Goal: Find contact information: Find contact information

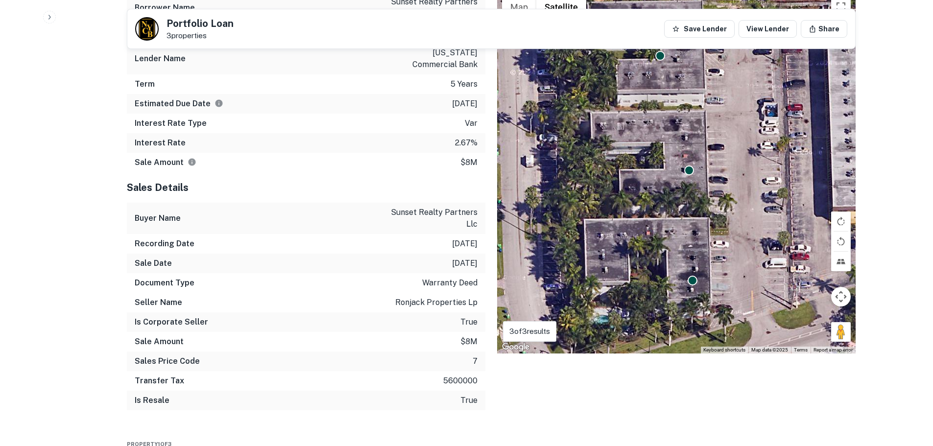
scroll to position [783, 0]
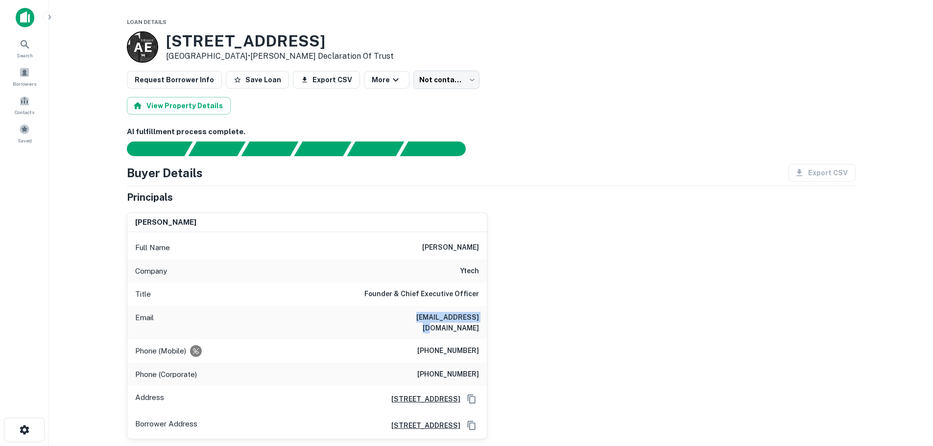
drag, startPoint x: 417, startPoint y: 317, endPoint x: 481, endPoint y: 317, distance: 63.6
click at [481, 317] on div "Email [EMAIL_ADDRESS][DOMAIN_NAME]" at bounding box center [306, 322] width 359 height 33
copy h6 "[EMAIL_ADDRESS][DOMAIN_NAME]"
drag, startPoint x: 480, startPoint y: 341, endPoint x: 422, endPoint y: 343, distance: 57.8
click at [422, 343] on div "Phone (Mobile) [PHONE_NUMBER]" at bounding box center [306, 350] width 359 height 23
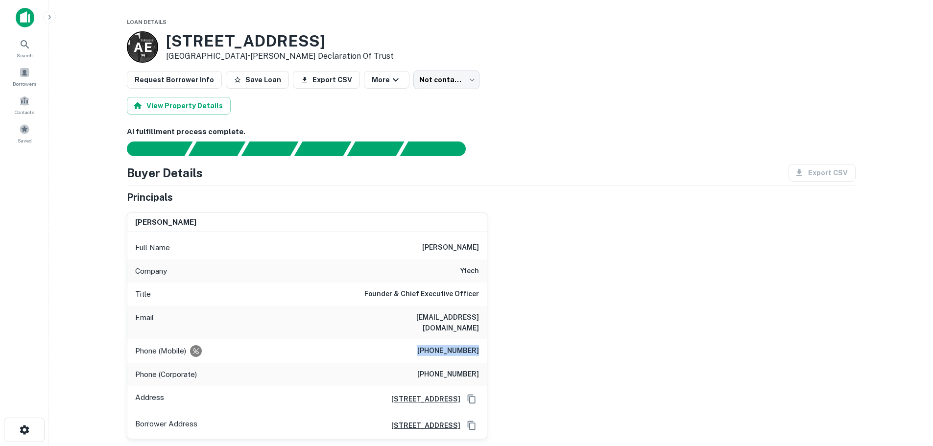
copy h6 "[PHONE_NUMBER]"
click at [424, 363] on div "Phone (Corporate) [PHONE_NUMBER]" at bounding box center [306, 374] width 359 height 23
drag, startPoint x: 428, startPoint y: 365, endPoint x: 477, endPoint y: 365, distance: 49.0
click at [477, 369] on h6 "[PHONE_NUMBER]" at bounding box center [448, 375] width 62 height 12
copy h6 "[PHONE_NUMBER]"
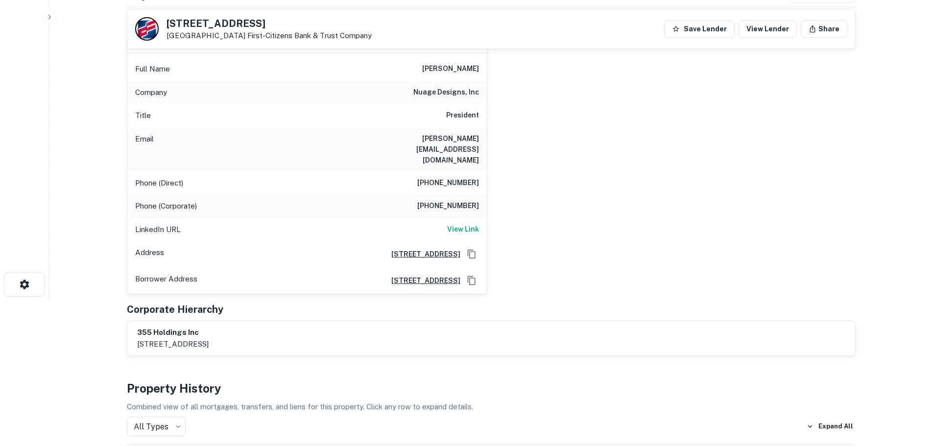
scroll to position [147, 0]
click at [472, 222] on h6 "View Link" at bounding box center [463, 227] width 32 height 11
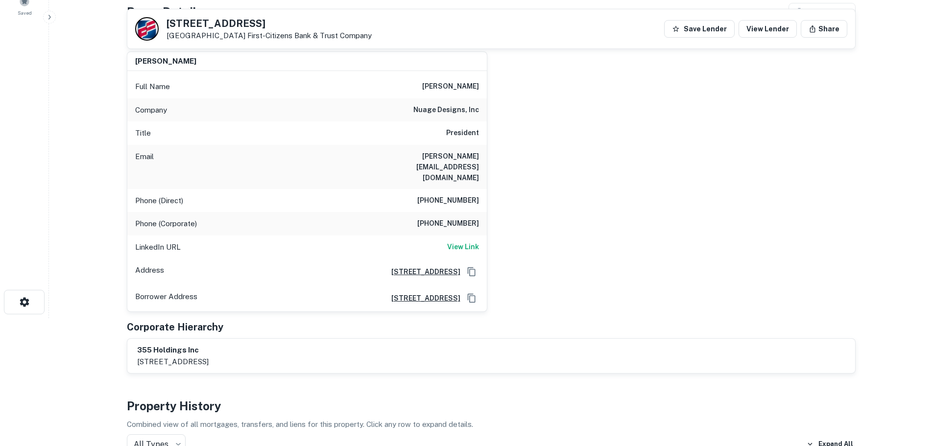
scroll to position [98, 0]
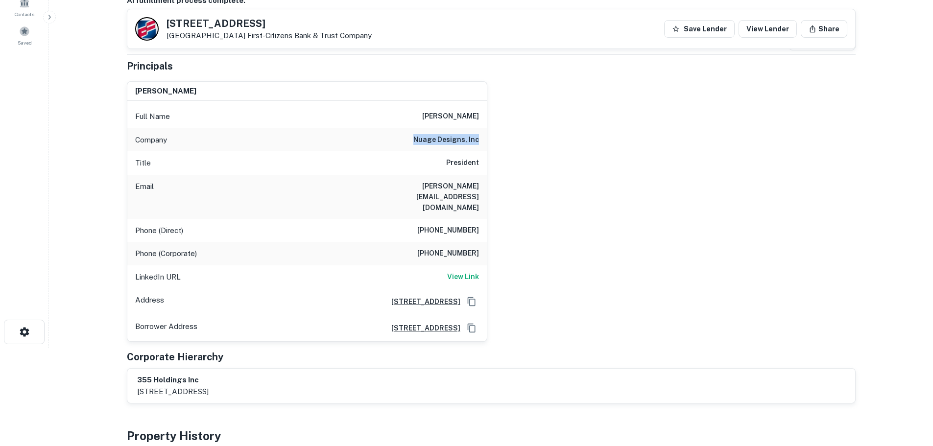
drag, startPoint x: 418, startPoint y: 139, endPoint x: 481, endPoint y: 140, distance: 63.2
click at [481, 140] on div "Company nuage designs, inc" at bounding box center [306, 139] width 359 height 23
copy h6 "nuage designs, inc"
drag, startPoint x: 395, startPoint y: 186, endPoint x: 478, endPoint y: 186, distance: 82.7
click at [478, 186] on h6 "pablo@nuagedesigns.com" at bounding box center [419, 197] width 117 height 32
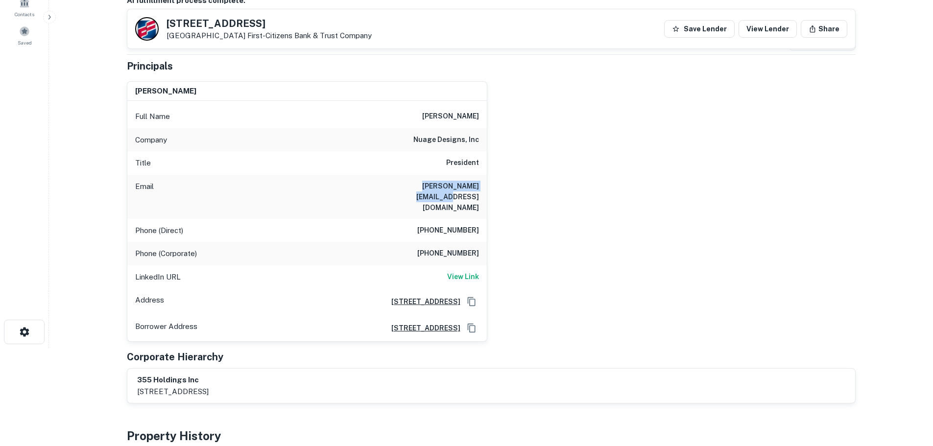
copy h6 "pablo@nuagedesigns.com"
drag, startPoint x: 426, startPoint y: 210, endPoint x: 486, endPoint y: 209, distance: 60.2
click at [486, 219] on div "Phone (Direct) (305) 527-8255" at bounding box center [306, 230] width 359 height 23
copy h6 "(305) 527-8255"
drag, startPoint x: 415, startPoint y: 241, endPoint x: 425, endPoint y: 235, distance: 11.2
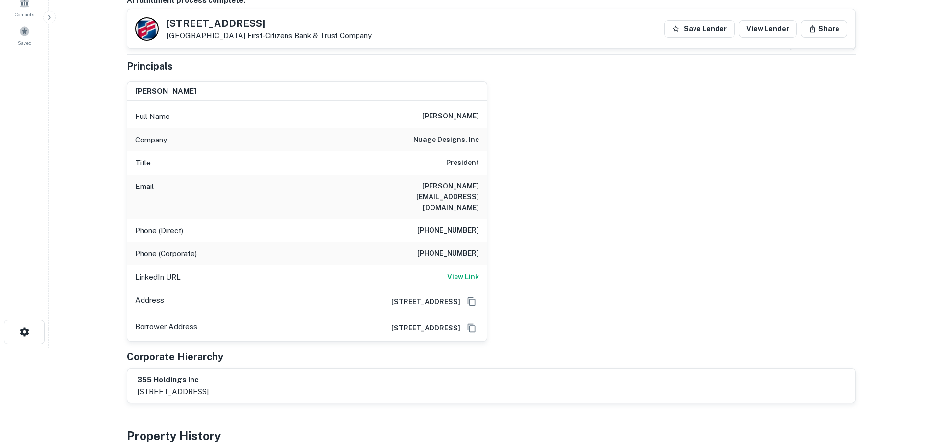
click at [415, 242] on div "Phone (Corporate) (212) 995-8855" at bounding box center [306, 253] width 359 height 23
drag, startPoint x: 428, startPoint y: 233, endPoint x: 479, endPoint y: 232, distance: 51.4
click at [479, 242] on div "Phone (Corporate) (212) 995-8855" at bounding box center [306, 253] width 359 height 23
copy h6 "(212) 995-8855"
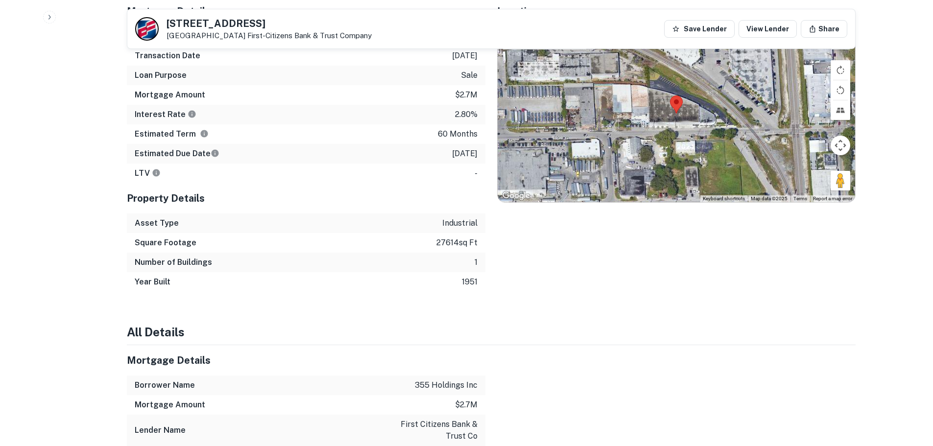
scroll to position [734, 0]
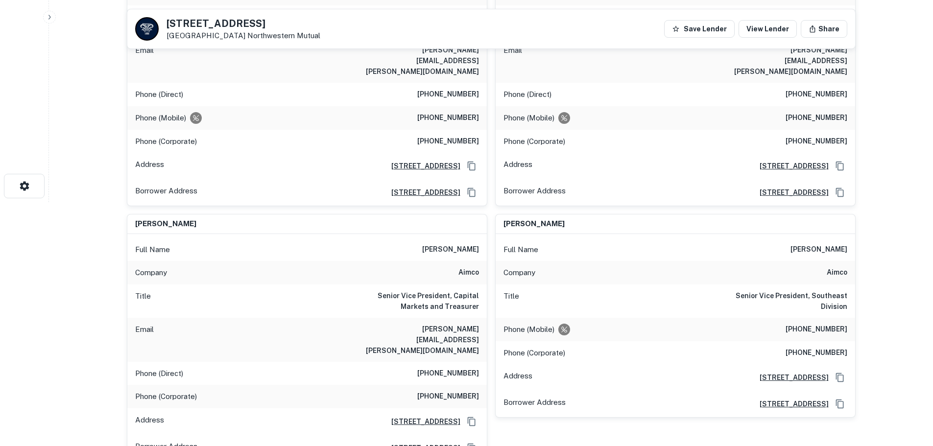
scroll to position [245, 0]
drag, startPoint x: 391, startPoint y: 307, endPoint x: 484, endPoint y: 307, distance: 93.0
click at [484, 317] on div "Email john.nicholson@aimco.com" at bounding box center [306, 339] width 359 height 44
copy h6 "john.nicholson@aimco.com"
drag, startPoint x: 430, startPoint y: 332, endPoint x: 480, endPoint y: 329, distance: 50.0
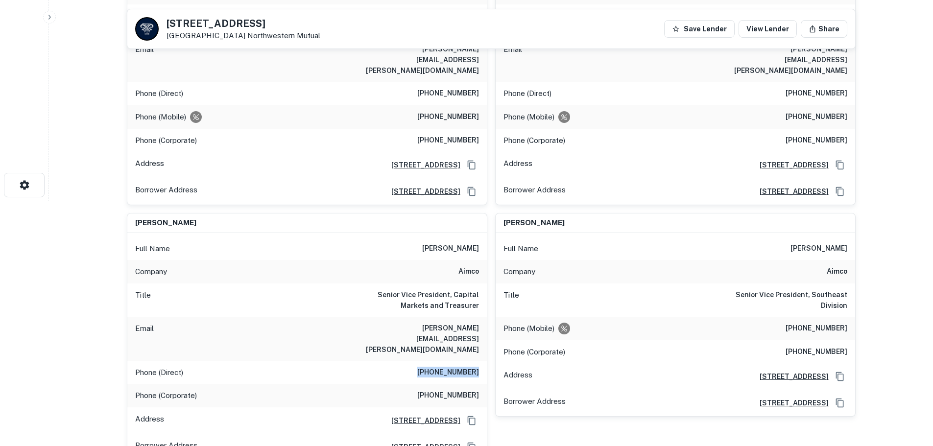
click at [480, 361] on div "Phone (Direct) (303) 691-4412" at bounding box center [306, 372] width 359 height 23
copy h6 "(303) 691-4412"
click at [424, 384] on div "Phone (Corporate) (833) 373-1300" at bounding box center [306, 395] width 359 height 23
drag, startPoint x: 427, startPoint y: 354, endPoint x: 477, endPoint y: 352, distance: 49.5
click at [477, 384] on div "Phone (Corporate) (833) 373-1300" at bounding box center [306, 395] width 359 height 23
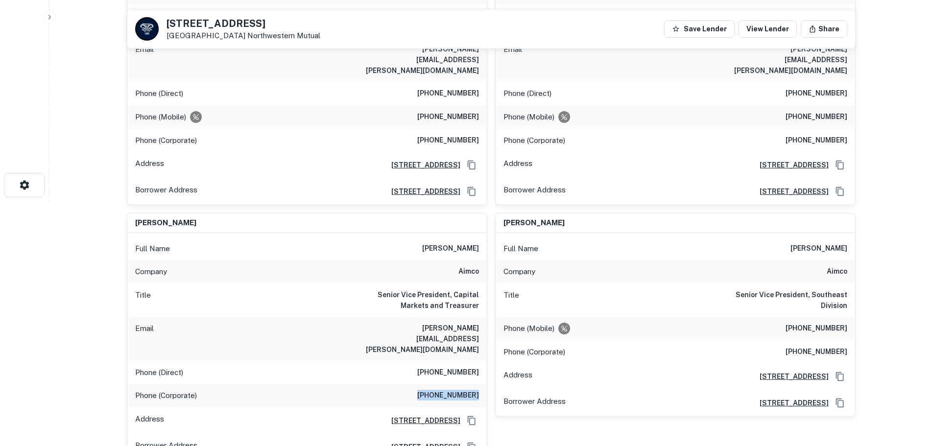
copy h6 "(833) 373-1300"
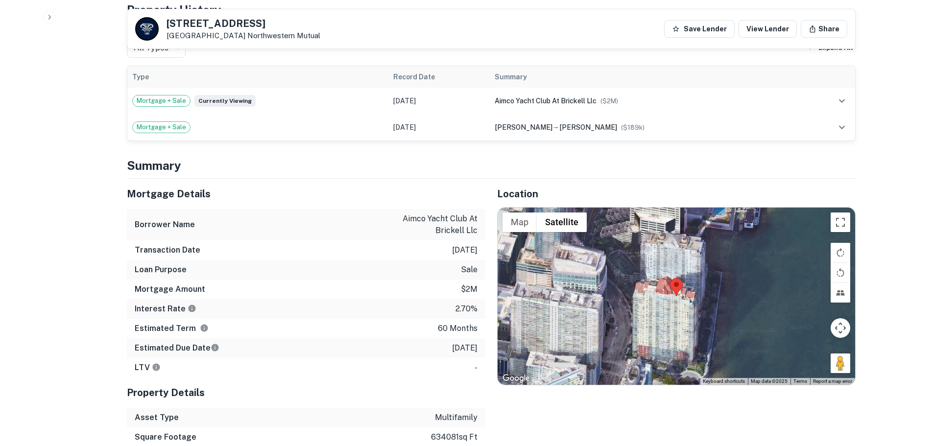
scroll to position [1028, 0]
